Goal: Communication & Community: Answer question/provide support

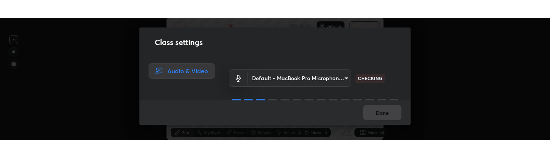
scroll to position [122, 550]
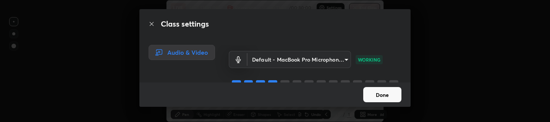
click at [380, 94] on button "Done" at bounding box center [382, 94] width 38 height 15
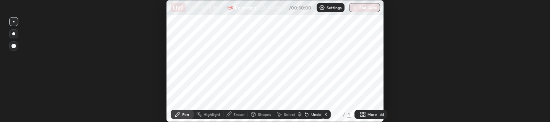
click at [453, 122] on div "Setting up your live class" at bounding box center [275, 61] width 550 height 122
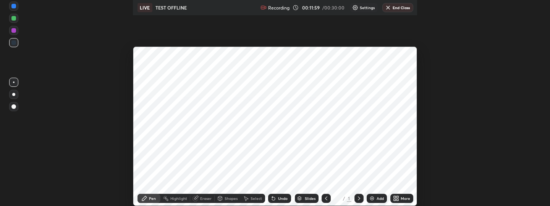
scroll to position [37955, 37612]
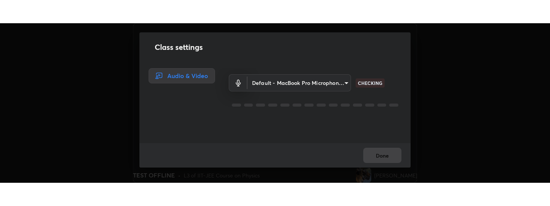
scroll to position [160, 549]
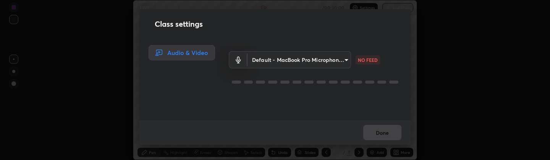
click at [318, 60] on body "Erase all LIVE TEST OFFLINE Recording 00:12:23 / 00:30:00 Settings End Class Se…" at bounding box center [275, 80] width 550 height 160
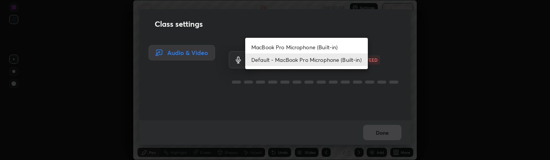
click at [306, 44] on li "MacBook Pro Microphone (Built-in)" at bounding box center [306, 47] width 122 height 13
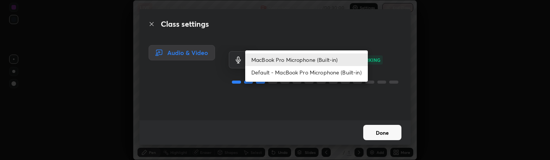
click at [298, 64] on body "Erase all LIVE TEST OFFLINE Recording 00:12:32 / 00:30:00 Settings End Class Se…" at bounding box center [275, 80] width 550 height 160
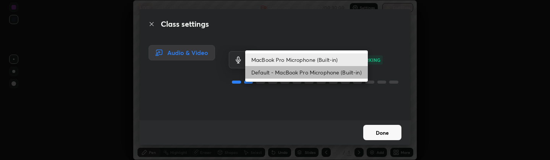
click at [297, 70] on li "Default - MacBook Pro Microphone (Built-in)" at bounding box center [306, 72] width 122 height 13
type input "default"
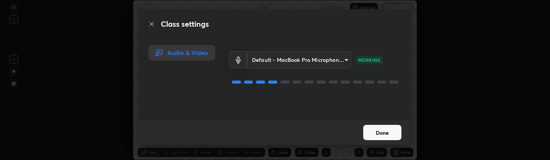
click at [379, 128] on button "Done" at bounding box center [382, 132] width 38 height 15
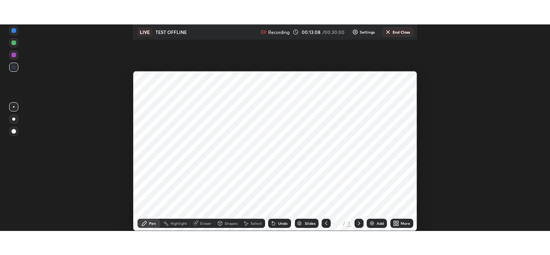
scroll to position [206, 550]
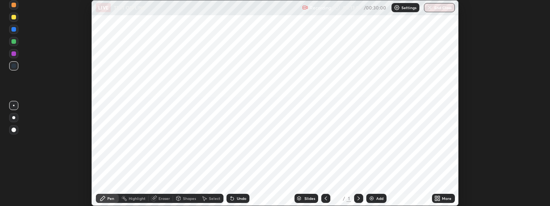
click at [433, 8] on button "End Class" at bounding box center [439, 7] width 31 height 9
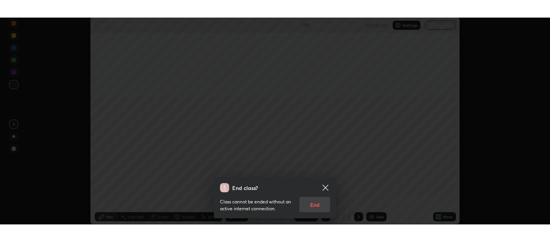
scroll to position [255, 550]
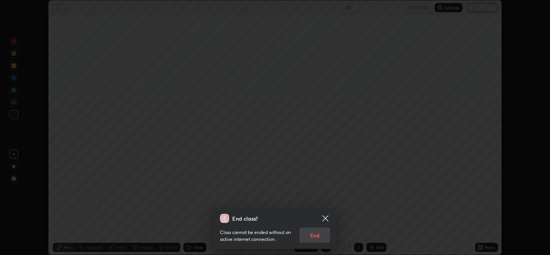
click at [325, 160] on icon at bounding box center [325, 218] width 6 height 6
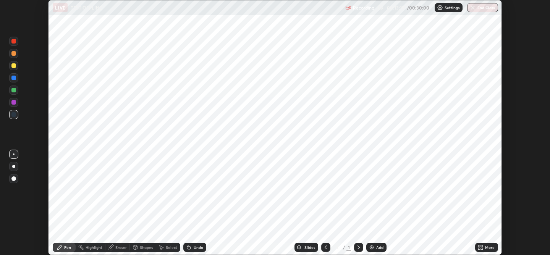
click at [373, 160] on img at bounding box center [371, 247] width 6 height 6
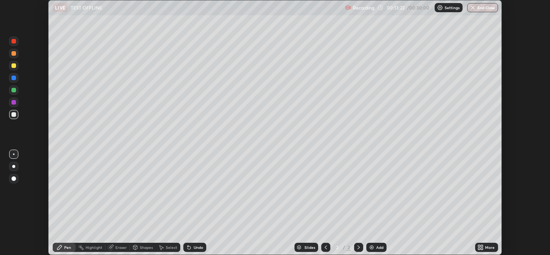
click at [483, 9] on button "End Class" at bounding box center [482, 7] width 31 height 9
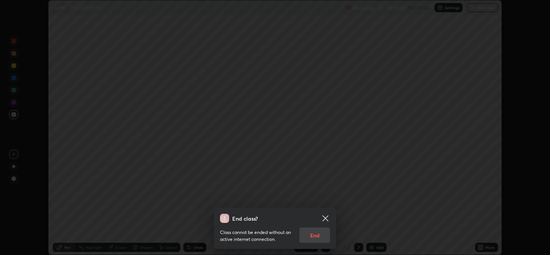
click at [318, 160] on div "Class cannot be ended without an active internet connection. End" at bounding box center [275, 233] width 110 height 20
click at [308, 160] on div "Class cannot be ended without an active internet connection. End" at bounding box center [275, 233] width 110 height 20
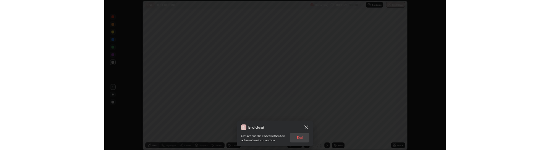
scroll to position [37921, 37612]
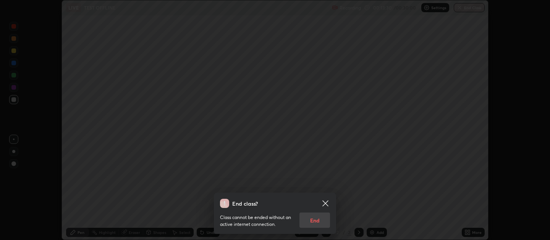
click at [316, 160] on div "Class cannot be ended without an active internet connection. End" at bounding box center [275, 218] width 110 height 20
click at [319, 160] on div "Class cannot be ended without an active internet connection. End" at bounding box center [275, 218] width 110 height 20
click at [324, 160] on icon at bounding box center [325, 203] width 6 height 6
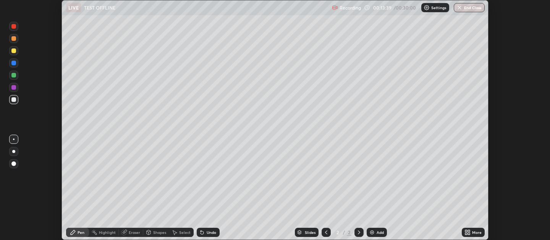
click at [467, 6] on button "End Class" at bounding box center [468, 7] width 31 height 9
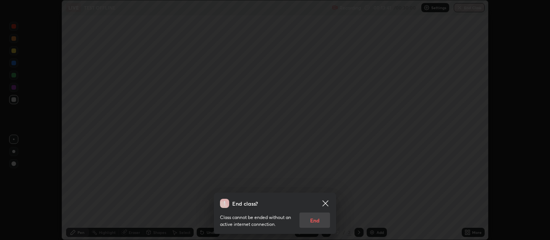
click at [313, 160] on div "Class cannot be ended without an active internet connection. End" at bounding box center [275, 218] width 110 height 20
click at [329, 160] on icon at bounding box center [325, 203] width 9 height 9
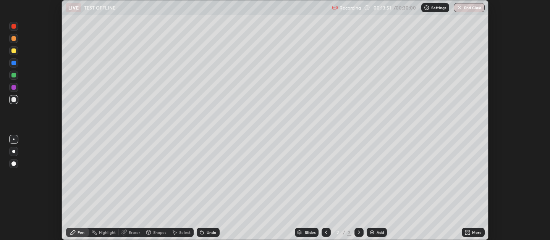
click at [476, 9] on button "End Class" at bounding box center [468, 7] width 31 height 9
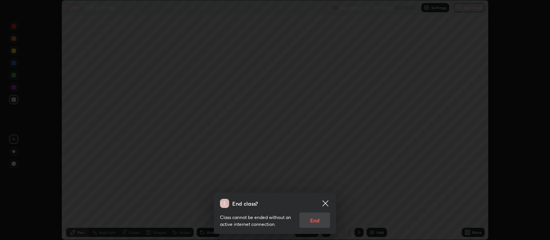
click at [308, 160] on div "Class cannot be ended without an active internet connection. End" at bounding box center [275, 218] width 110 height 20
click at [312, 160] on div "Class cannot be ended without an active internet connection. End" at bounding box center [275, 218] width 110 height 20
click at [325, 160] on icon at bounding box center [325, 203] width 9 height 9
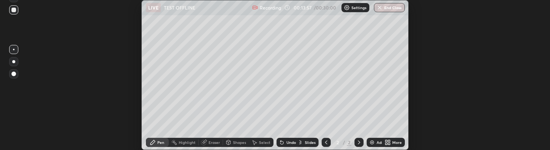
scroll to position [150, 550]
click at [387, 9] on button "End Class" at bounding box center [389, 7] width 31 height 9
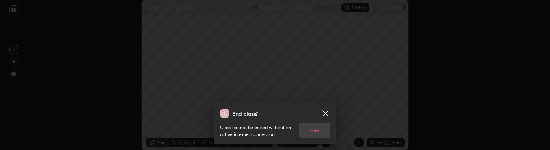
click at [318, 129] on div "Class cannot be ended without an active internet connection. End" at bounding box center [275, 128] width 110 height 20
click at [324, 111] on icon at bounding box center [325, 114] width 6 height 6
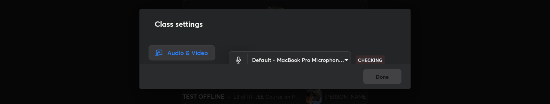
scroll to position [104, 550]
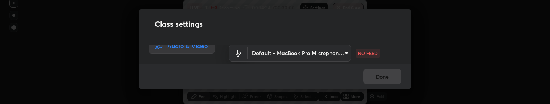
click at [334, 54] on body "Erase all LIVE TEST OFFLINE Recording 00:14:34 / 00:30:00 Settings End Class Se…" at bounding box center [275, 52] width 550 height 104
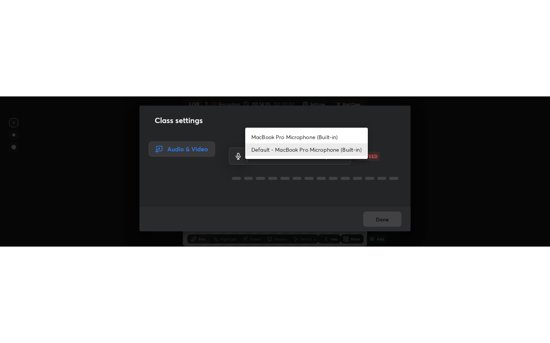
scroll to position [150, 550]
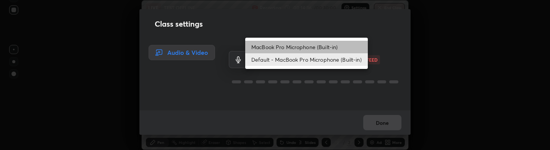
click at [323, 48] on li "MacBook Pro Microphone (Built-in)" at bounding box center [306, 47] width 122 height 13
type input "6dca3163b35e08f196be2df973be28e8c7f71ed2c55aa2ce8581ad9d5fe9ed22"
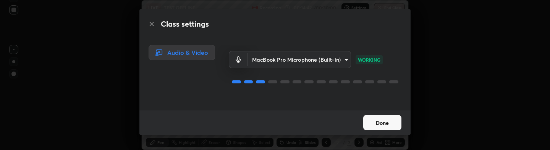
click at [396, 103] on button "Done" at bounding box center [382, 122] width 38 height 15
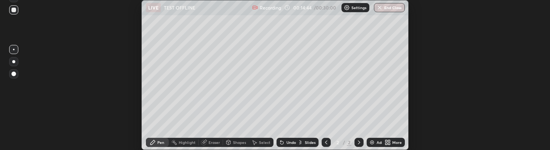
click at [385, 10] on button "End Class" at bounding box center [389, 7] width 31 height 9
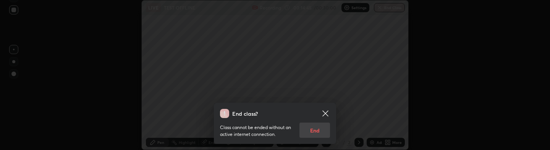
click at [321, 103] on div "Class cannot be ended without an active internet connection. End" at bounding box center [275, 128] width 110 height 20
click at [314, 103] on div "Class cannot be ended without an active internet connection. End" at bounding box center [275, 128] width 110 height 20
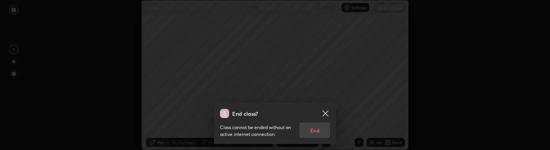
click at [314, 103] on div "Class cannot be ended without an active internet connection. End" at bounding box center [275, 128] width 110 height 20
click at [316, 103] on div "Class cannot be ended without an active internet connection. End" at bounding box center [275, 128] width 110 height 20
click at [315, 103] on div "Class cannot be ended without an active internet connection. End" at bounding box center [275, 128] width 110 height 20
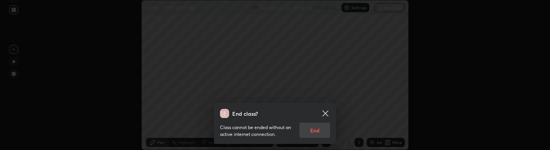
click at [250, 103] on p "Class cannot be ended without an active internet connection." at bounding box center [256, 131] width 73 height 14
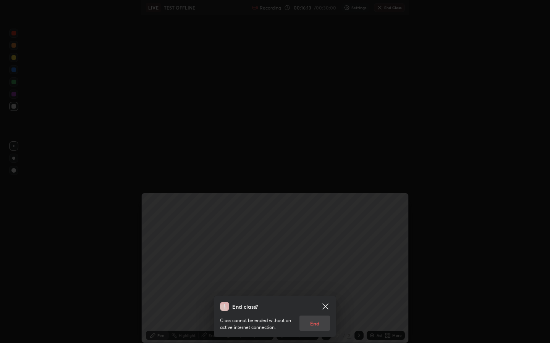
scroll to position [343, 550]
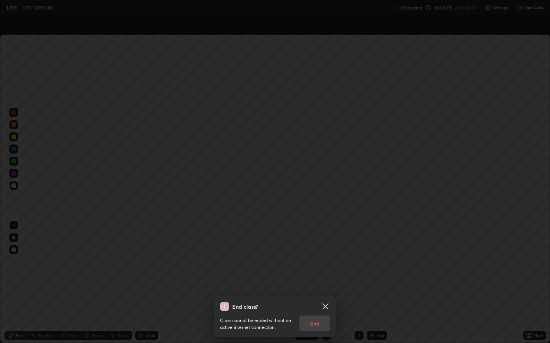
click at [327, 103] on icon at bounding box center [325, 306] width 9 height 9
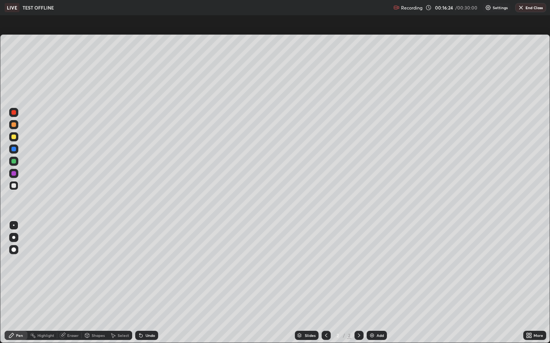
click at [207, 17] on div "Setting up your live class" at bounding box center [275, 171] width 550 height 343
click at [526, 10] on button "End Class" at bounding box center [530, 7] width 31 height 9
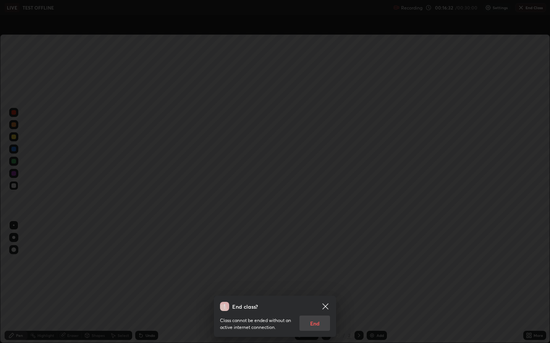
click at [311, 103] on div "Class cannot be ended without an active internet connection. End" at bounding box center [275, 321] width 110 height 20
click at [338, 103] on div "End class? Class cannot be ended without an active internet connection. End" at bounding box center [275, 171] width 550 height 343
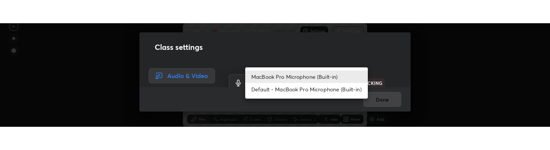
scroll to position [6, 0]
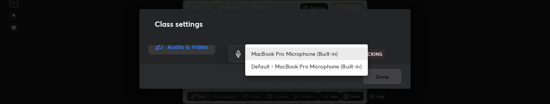
click at [336, 103] on body "Erase all LIVE TEST OFFLINE Recording 00:16:50 / 00:30:00 Settings End Class Se…" at bounding box center [275, 52] width 550 height 104
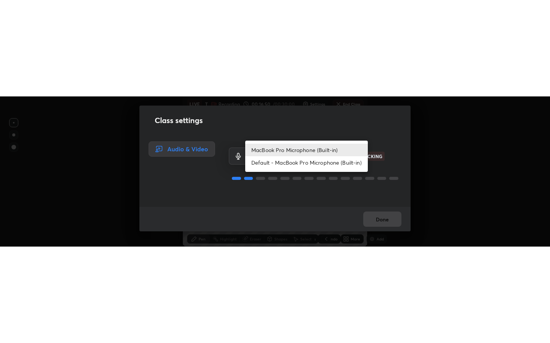
scroll to position [150, 550]
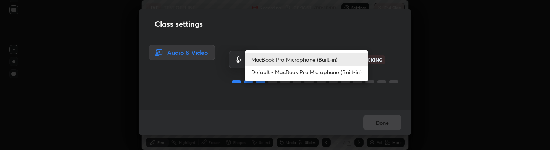
click at [324, 74] on li "Default - MacBook Pro Microphone (Built-in)" at bounding box center [306, 72] width 122 height 13
type input "default"
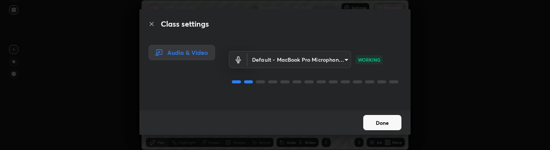
click at [388, 119] on button "Done" at bounding box center [382, 122] width 38 height 15
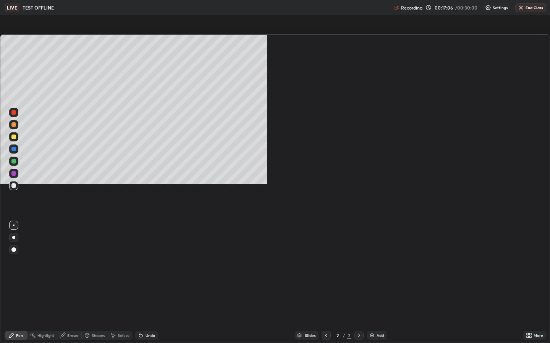
scroll to position [343, 550]
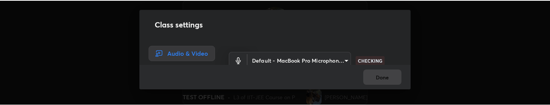
scroll to position [104, 549]
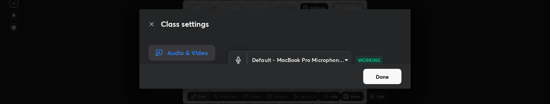
click at [378, 73] on button "Done" at bounding box center [382, 76] width 38 height 15
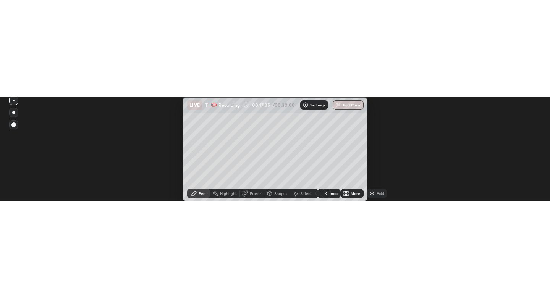
scroll to position [105, 550]
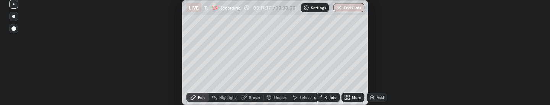
click at [156, 45] on div "Setting up your live class" at bounding box center [275, 52] width 550 height 105
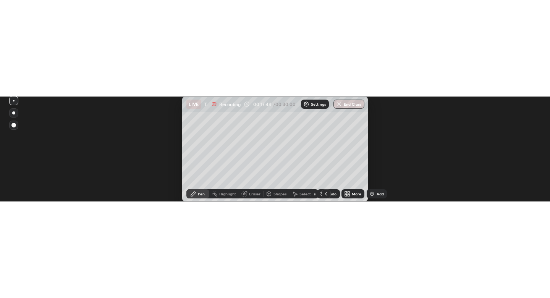
scroll to position [298, 550]
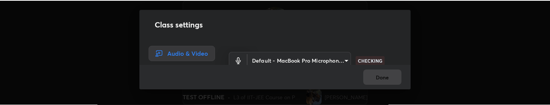
scroll to position [104, 549]
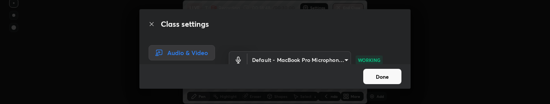
click at [484, 63] on div "Class settings Audio & Video Default - MacBook Pro Microphone (Built-in) defaul…" at bounding box center [275, 52] width 550 height 104
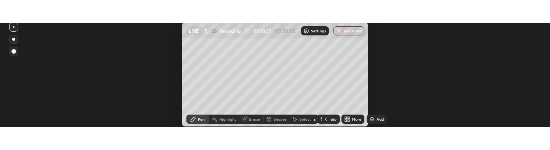
scroll to position [38057, 37612]
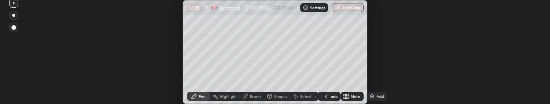
click at [347, 8] on button "End Class" at bounding box center [347, 7] width 31 height 9
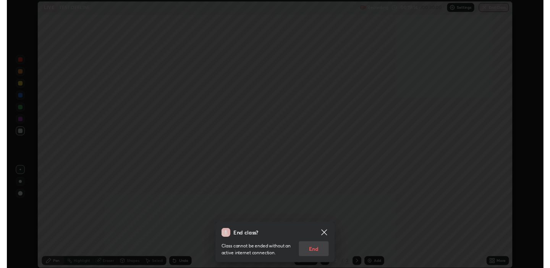
scroll to position [37893, 37612]
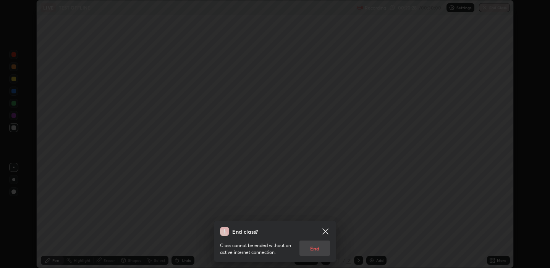
click at [409, 103] on div "End class? Class cannot be ended without an active internet connection. End" at bounding box center [275, 134] width 550 height 268
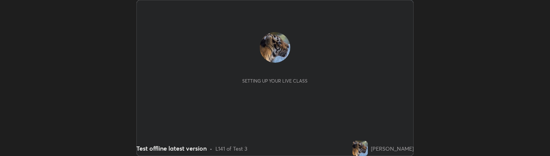
scroll to position [156, 550]
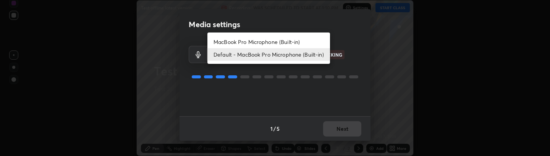
click at [299, 58] on body "Erase all Test offline latest version Recording WAS SCHEDULED TO START AT 1:10 …" at bounding box center [275, 78] width 550 height 156
click at [189, 91] on div at bounding box center [275, 78] width 550 height 156
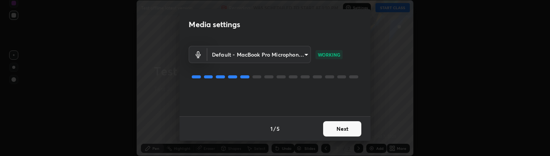
click at [342, 127] on button "Next" at bounding box center [342, 128] width 38 height 15
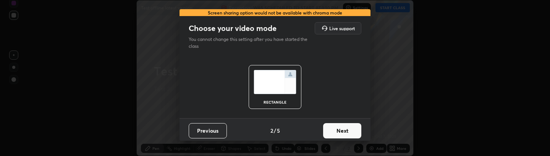
click at [265, 94] on div "rectangle" at bounding box center [274, 87] width 53 height 44
click at [276, 78] on img at bounding box center [274, 82] width 43 height 24
click at [208, 134] on button "Previous" at bounding box center [208, 130] width 38 height 15
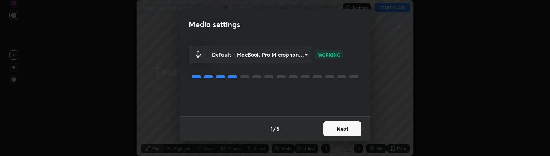
click at [351, 128] on button "Next" at bounding box center [342, 128] width 38 height 15
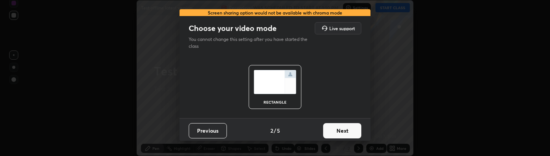
click at [266, 87] on img at bounding box center [274, 82] width 43 height 24
click at [327, 126] on button "Next" at bounding box center [342, 130] width 38 height 15
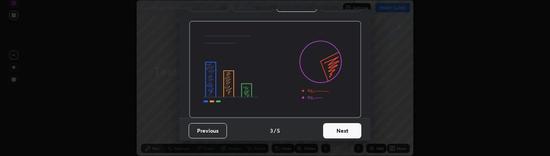
scroll to position [73, 0]
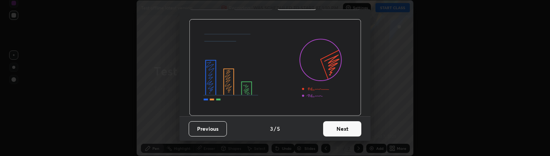
click at [332, 129] on button "Next" at bounding box center [342, 128] width 38 height 15
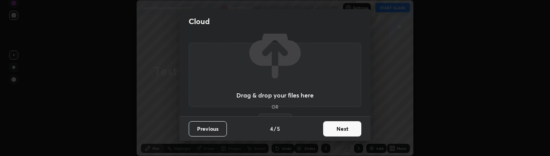
click at [262, 100] on div "Drag & drop your files here OR Browse" at bounding box center [274, 75] width 77 height 102
click at [268, 76] on icon at bounding box center [274, 52] width 57 height 57
click at [264, 95] on h3 "Drag & drop your files here" at bounding box center [274, 95] width 77 height 6
click at [276, 113] on label "Browse" at bounding box center [275, 119] width 34 height 12
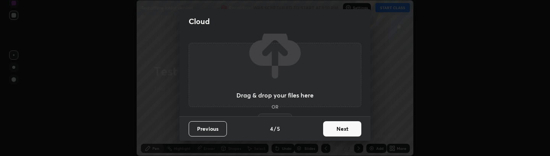
click at [258, 113] on input "Browse" at bounding box center [258, 119] width 0 height 12
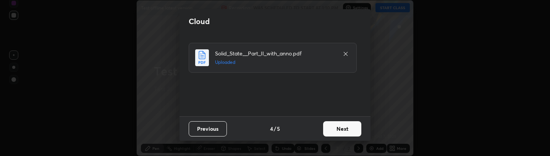
click at [328, 126] on button "Next" at bounding box center [342, 128] width 38 height 15
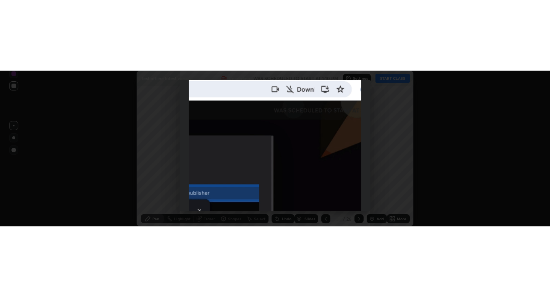
scroll to position [250, 0]
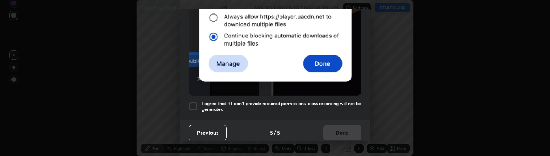
click at [193, 102] on div at bounding box center [193, 106] width 9 height 9
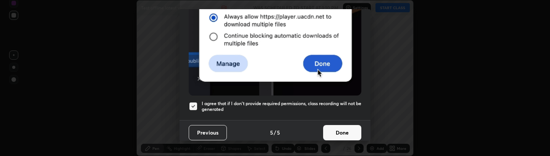
click at [485, 44] on div "Allow automatic downloads Please provide the following download permissions to …" at bounding box center [275, 78] width 550 height 156
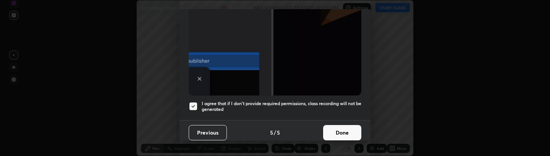
click at [323, 129] on button "Done" at bounding box center [342, 132] width 38 height 15
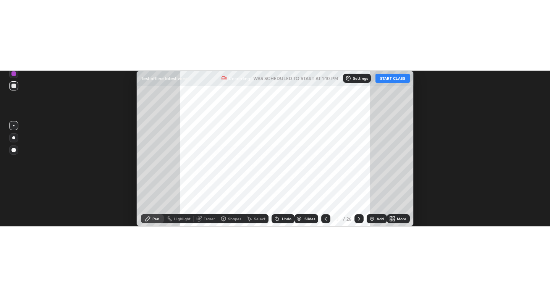
scroll to position [297, 550]
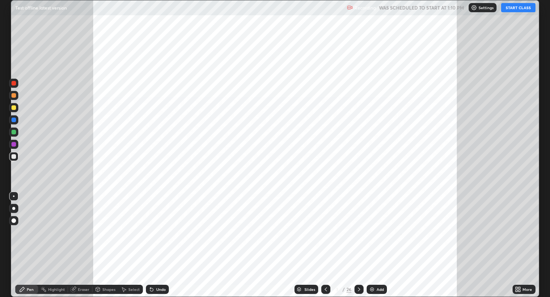
click at [517, 8] on button "START CLASS" at bounding box center [518, 7] width 34 height 9
click at [370, 155] on img at bounding box center [372, 289] width 6 height 6
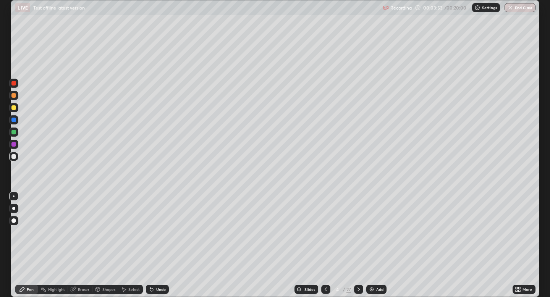
click at [520, 155] on icon at bounding box center [519, 291] width 2 height 2
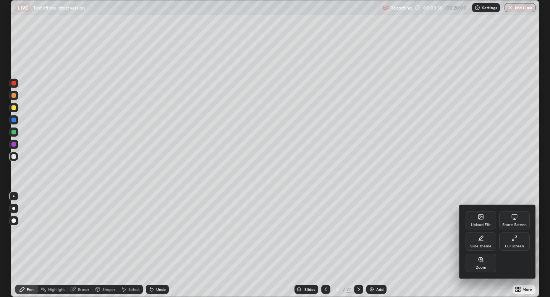
click at [509, 155] on div "Share Screen" at bounding box center [514, 220] width 31 height 18
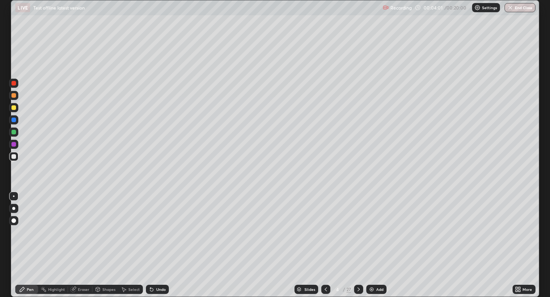
click at [517, 155] on icon at bounding box center [516, 288] width 2 height 2
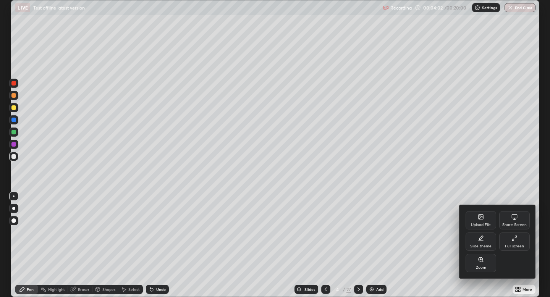
click at [508, 155] on div "Share Screen" at bounding box center [514, 220] width 31 height 18
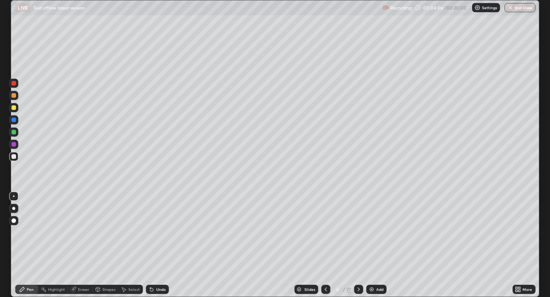
click at [521, 155] on div "More" at bounding box center [523, 289] width 23 height 9
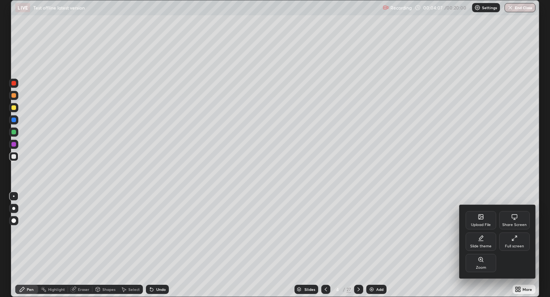
click at [478, 155] on div "Upload File" at bounding box center [481, 225] width 20 height 4
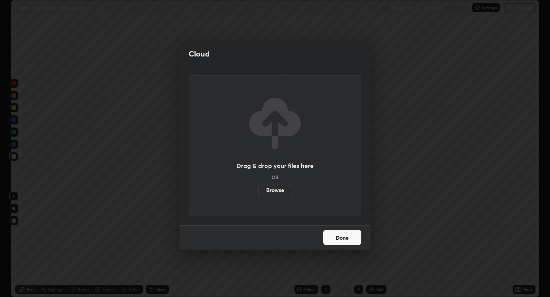
click at [348, 155] on button "Done" at bounding box center [342, 237] width 38 height 15
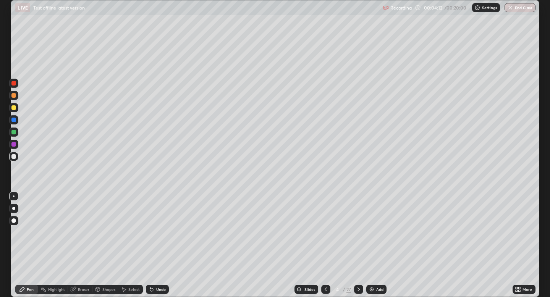
click at [525, 155] on div "More" at bounding box center [527, 289] width 10 height 4
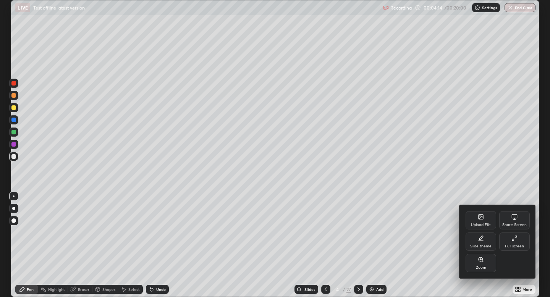
click at [485, 155] on div "Upload File" at bounding box center [480, 220] width 31 height 18
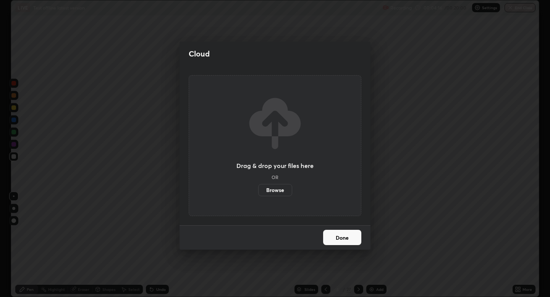
click at [345, 155] on button "Done" at bounding box center [342, 237] width 38 height 15
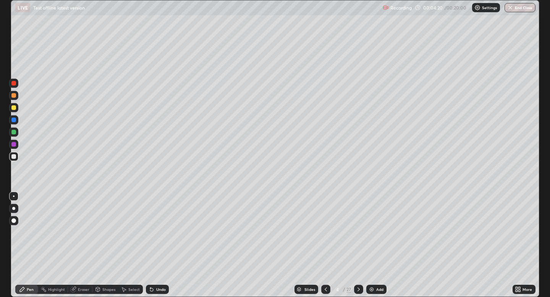
click at [519, 155] on icon at bounding box center [519, 291] width 2 height 2
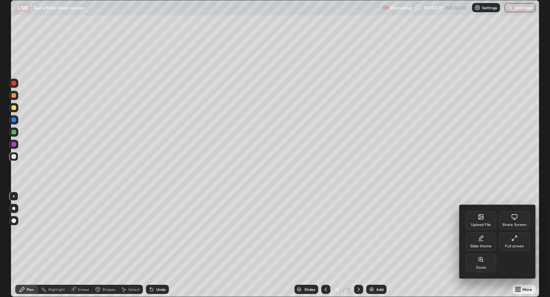
click at [482, 155] on icon at bounding box center [480, 216] width 5 height 5
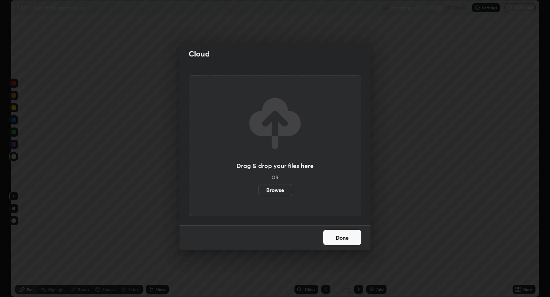
click at [283, 155] on label "Browse" at bounding box center [275, 190] width 34 height 12
click at [258, 155] on input "Browse" at bounding box center [258, 190] width 0 height 12
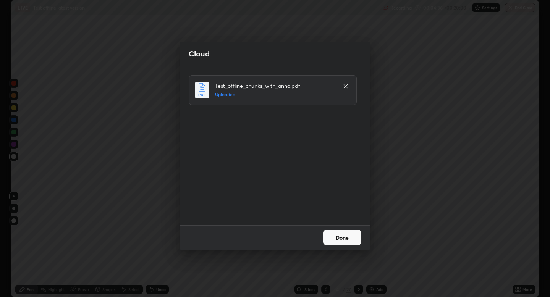
click at [351, 155] on button "Done" at bounding box center [342, 237] width 38 height 15
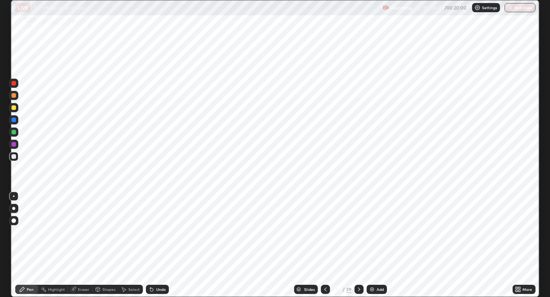
click at [521, 155] on div "More" at bounding box center [523, 289] width 23 height 9
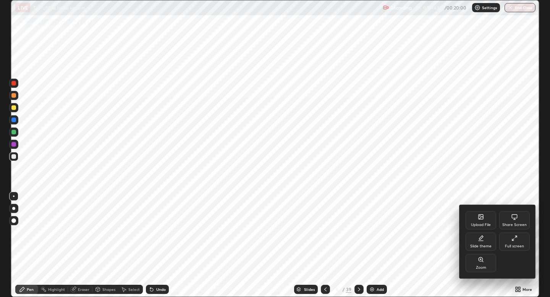
click at [403, 155] on div at bounding box center [275, 148] width 550 height 297
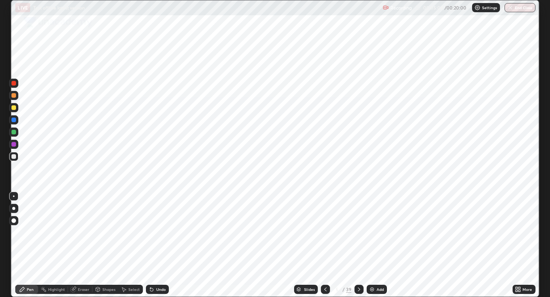
click at [379, 155] on div "Slides 5 / 39 Add" at bounding box center [340, 289] width 343 height 15
click at [377, 155] on div "Add" at bounding box center [379, 289] width 7 height 4
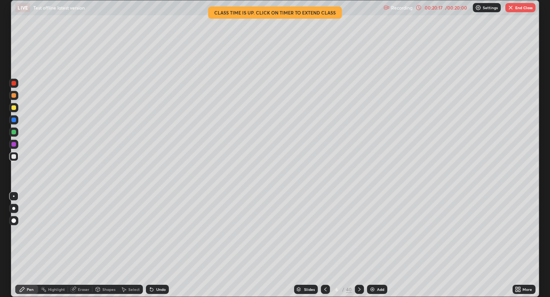
click at [423, 7] on div "00:20:17" at bounding box center [433, 7] width 21 height 5
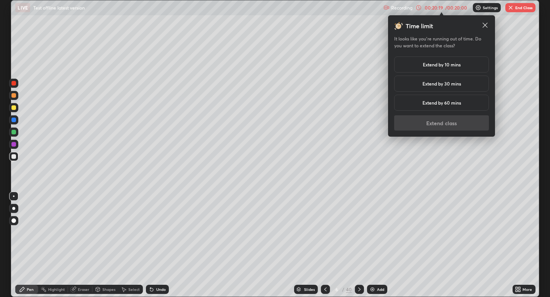
click at [428, 66] on h5 "Extend by 10 mins" at bounding box center [441, 64] width 38 height 7
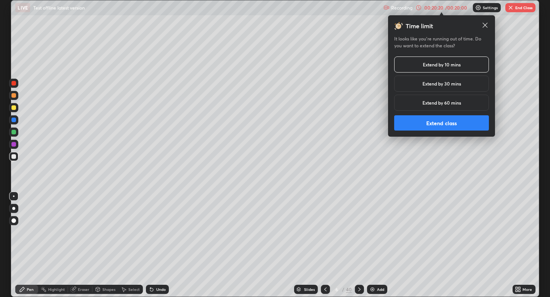
click at [430, 129] on button "Extend class" at bounding box center [441, 122] width 95 height 15
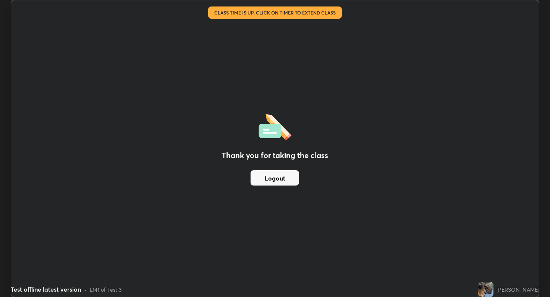
click at [388, 26] on div "Thank you for taking the class Logout" at bounding box center [274, 148] width 527 height 296
click at [324, 11] on div "Test offline latest version" at bounding box center [223, 7] width 417 height 15
click at [274, 155] on button "Logout" at bounding box center [274, 177] width 48 height 15
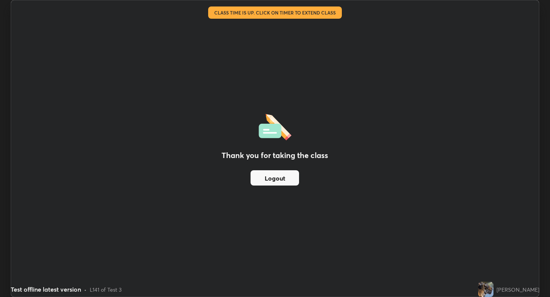
click at [274, 155] on button "Logout" at bounding box center [274, 177] width 48 height 15
click at [432, 155] on div "Thank you for taking the class Logout" at bounding box center [274, 148] width 527 height 296
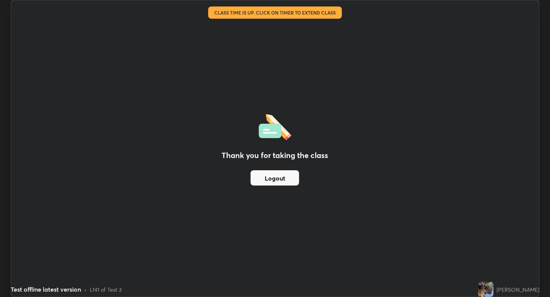
click at [432, 155] on div "Thank you for taking the class Logout" at bounding box center [274, 148] width 527 height 296
click at [212, 39] on div "Thank you for taking the class Logout" at bounding box center [274, 148] width 527 height 296
drag, startPoint x: 212, startPoint y: 39, endPoint x: 178, endPoint y: 29, distance: 35.0
click at [207, 38] on div "Thank you for taking the class Logout" at bounding box center [274, 148] width 527 height 296
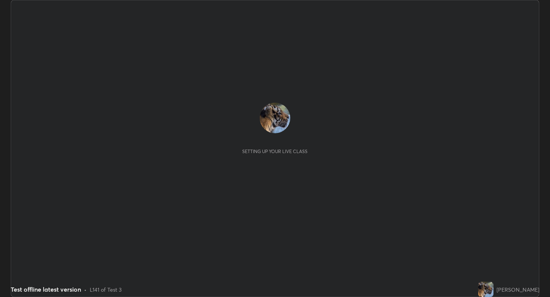
scroll to position [297, 550]
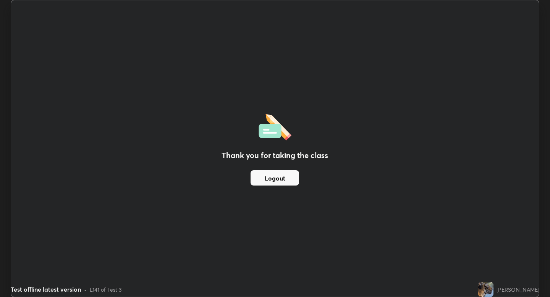
click at [282, 176] on button "Logout" at bounding box center [274, 177] width 48 height 15
